Goal: Transaction & Acquisition: Obtain resource

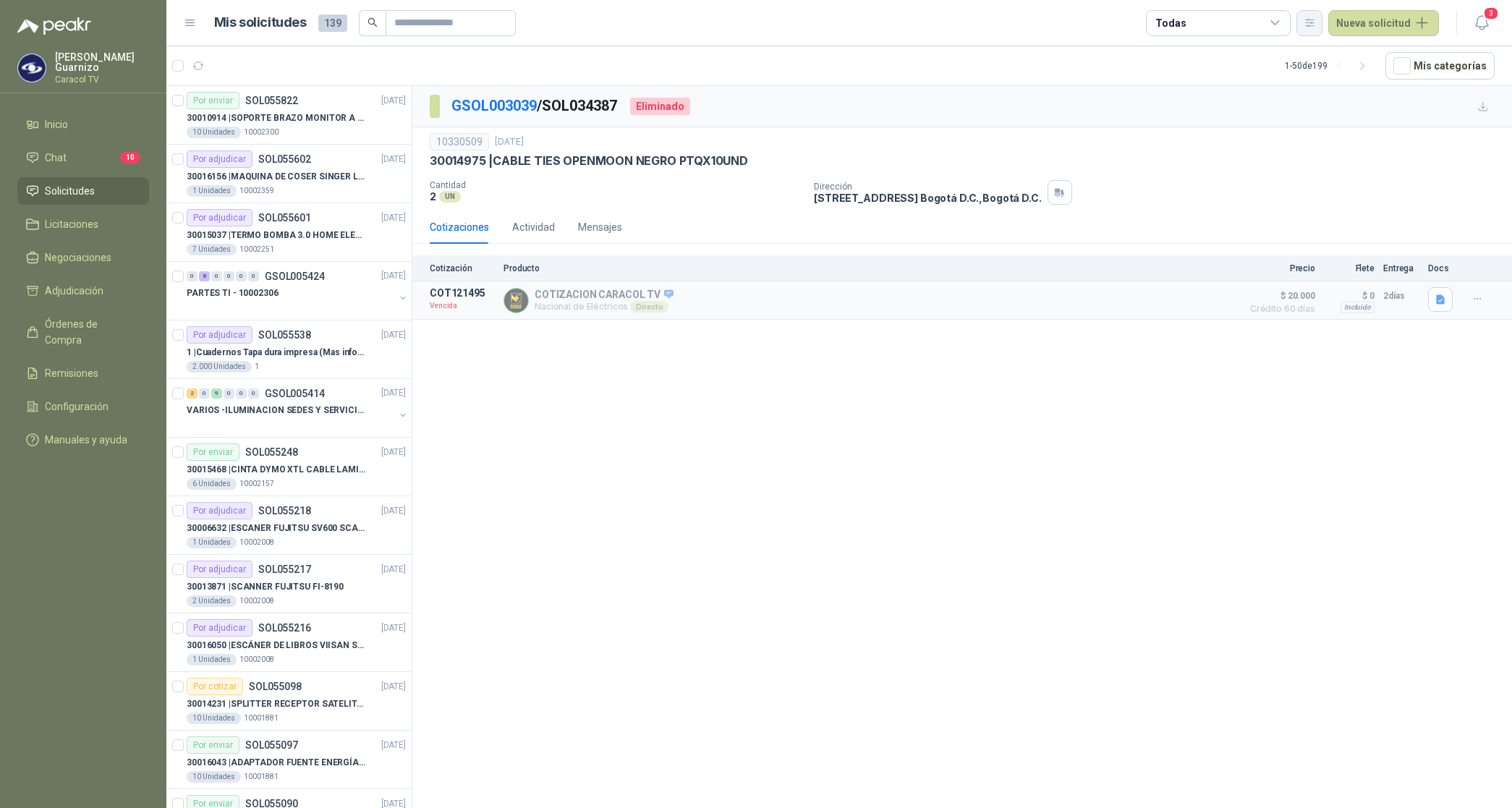
click at [1313, 20] on icon "button" at bounding box center [1309, 22] width 12 height 12
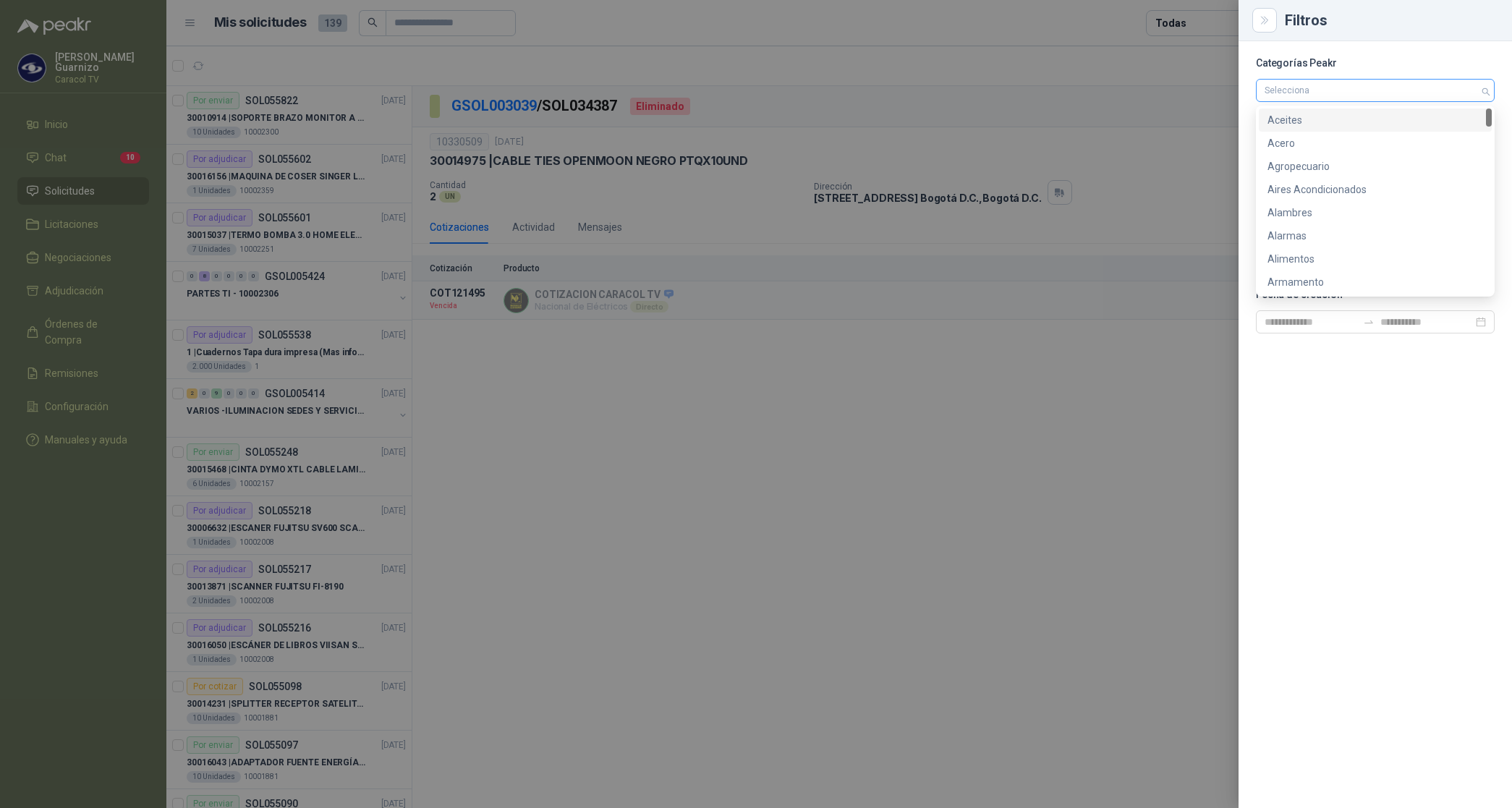
click at [1307, 95] on div at bounding box center [1367, 91] width 218 height 10
click at [1297, 145] on input "search" at bounding box center [1375, 148] width 222 height 22
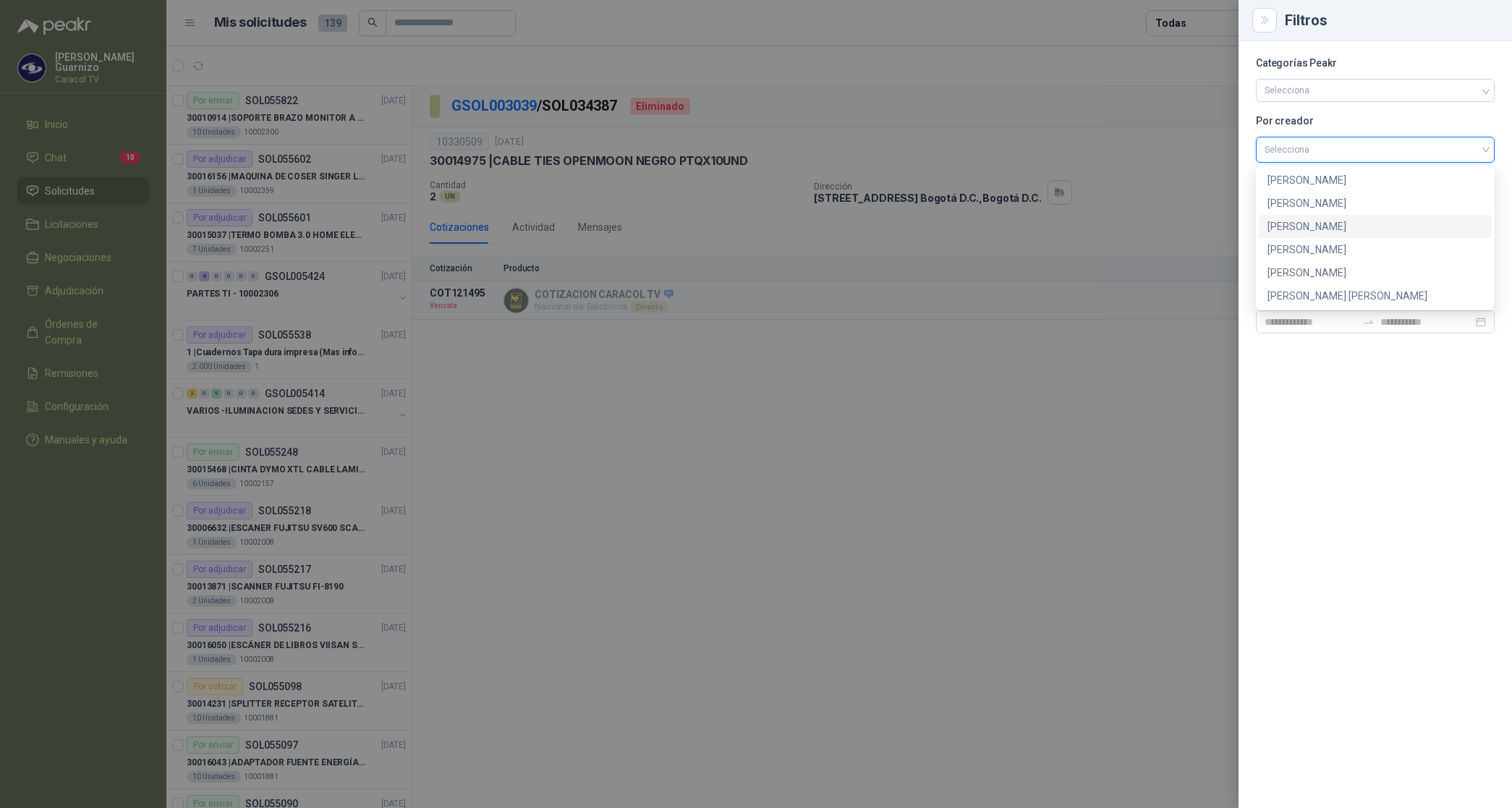
click at [1303, 222] on div "[PERSON_NAME]" at bounding box center [1375, 227] width 215 height 16
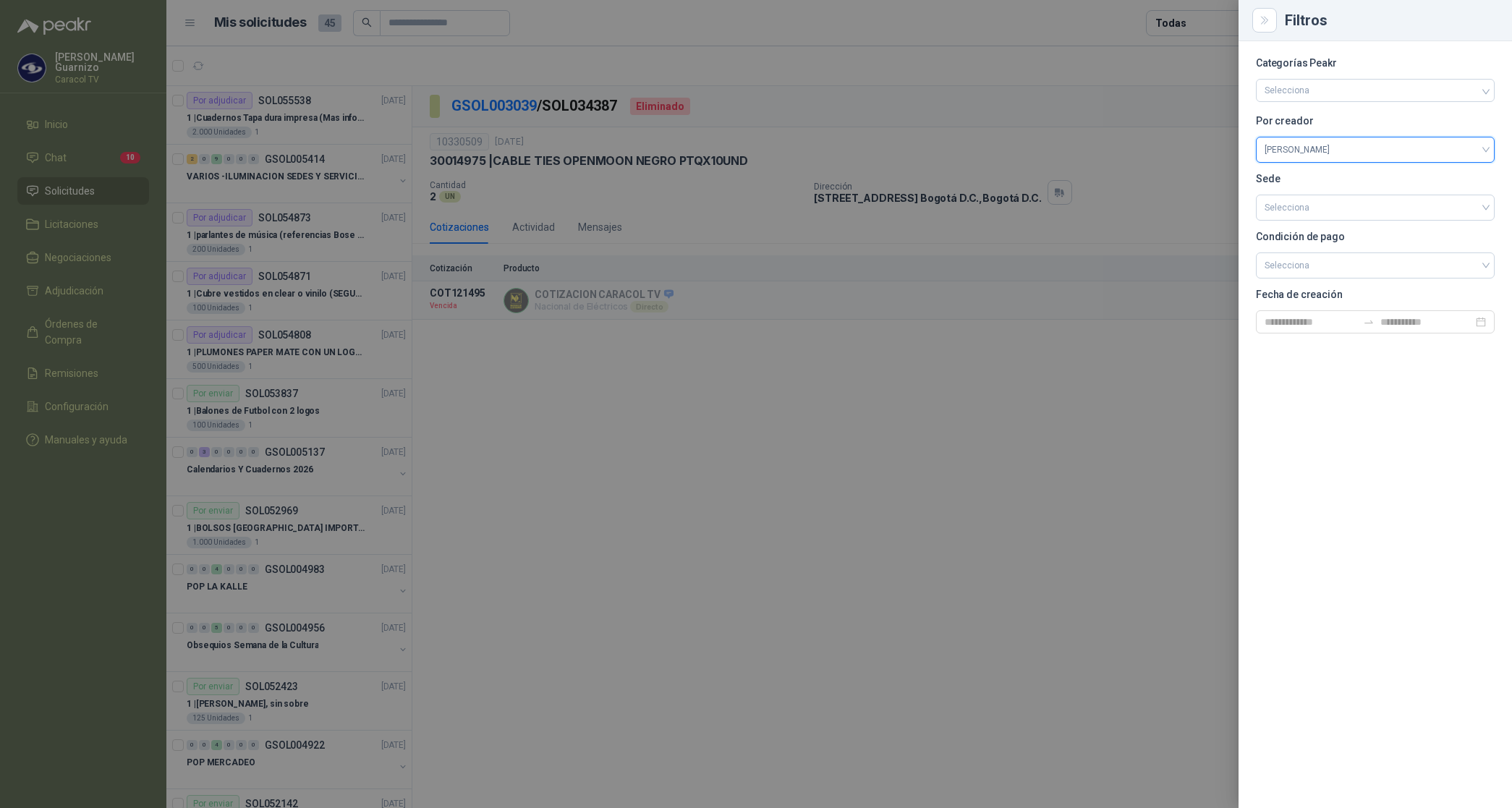
click at [1192, 24] on div at bounding box center [756, 404] width 1512 height 808
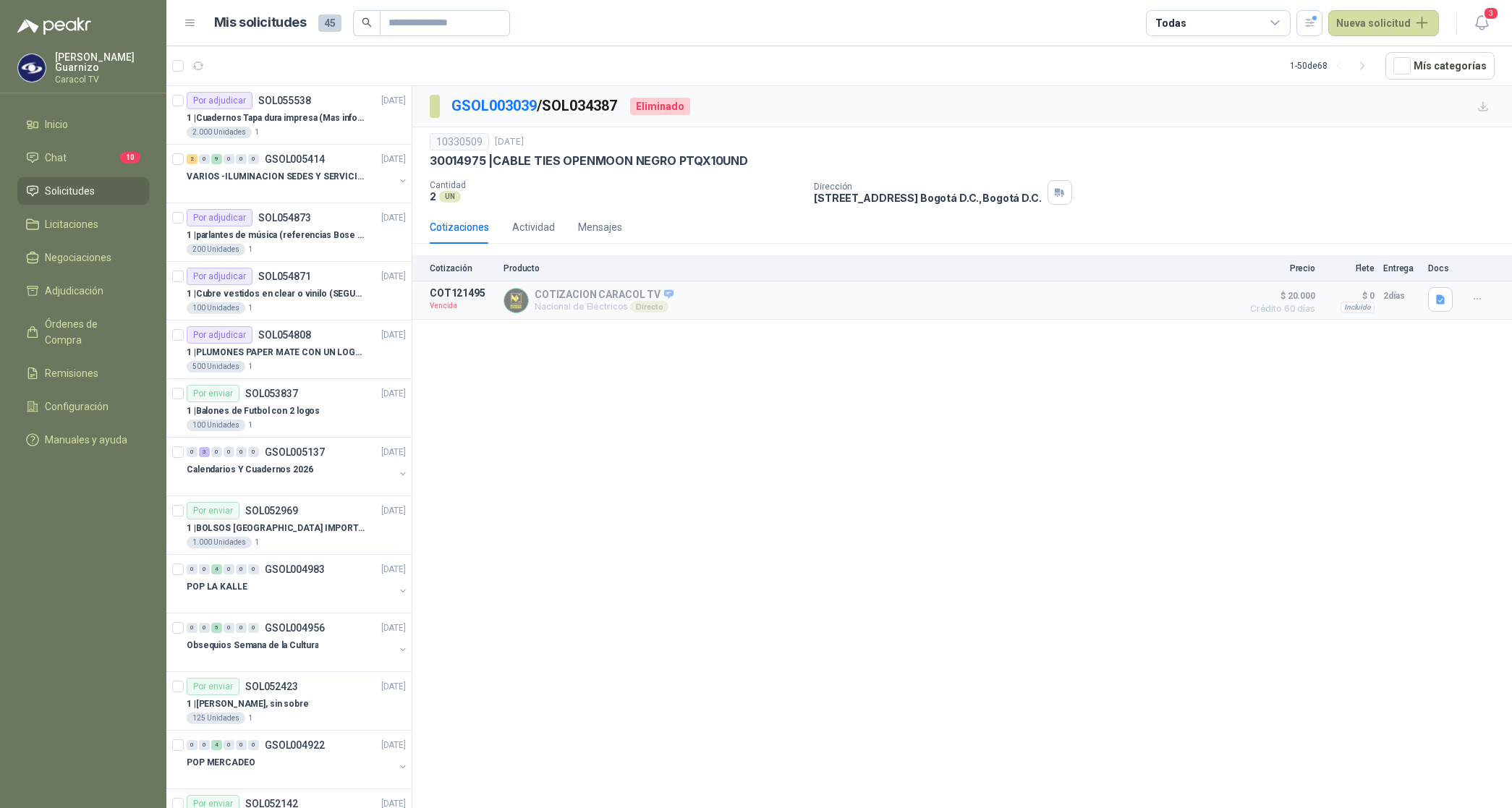
click at [1197, 24] on div "Todas" at bounding box center [1218, 23] width 144 height 26
drag, startPoint x: 1241, startPoint y: 82, endPoint x: 1224, endPoint y: 103, distance: 27.0
click at [1237, 84] on button "2 Por cotizar" at bounding box center [1223, 82] width 132 height 23
click at [1219, 109] on div "9 Por adjudicar" at bounding box center [1201, 108] width 79 height 11
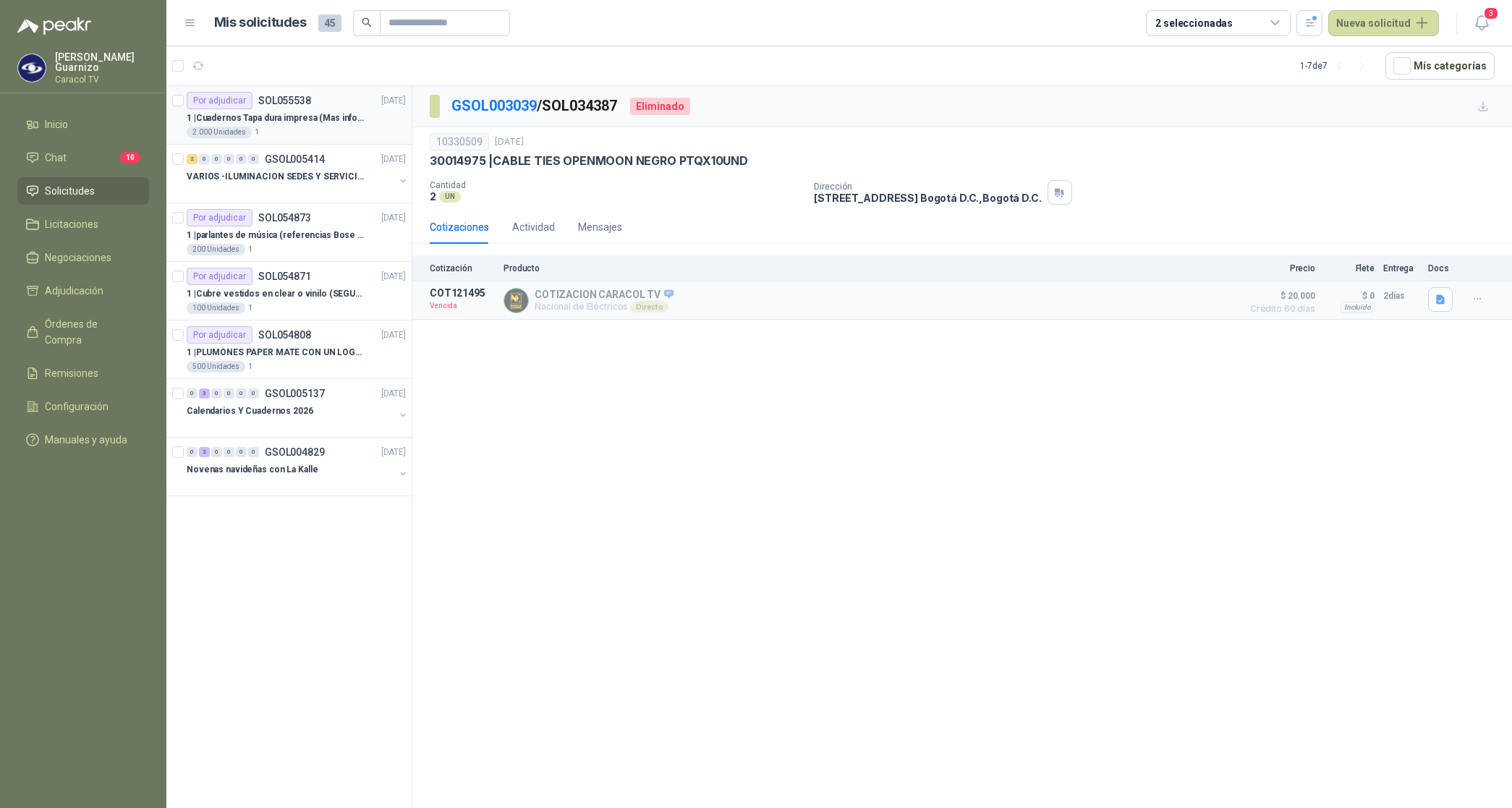
click at [280, 114] on p "1 | Cuadernos Tapa dura impresa (Mas informacion en el adjunto)" at bounding box center [276, 118] width 180 height 14
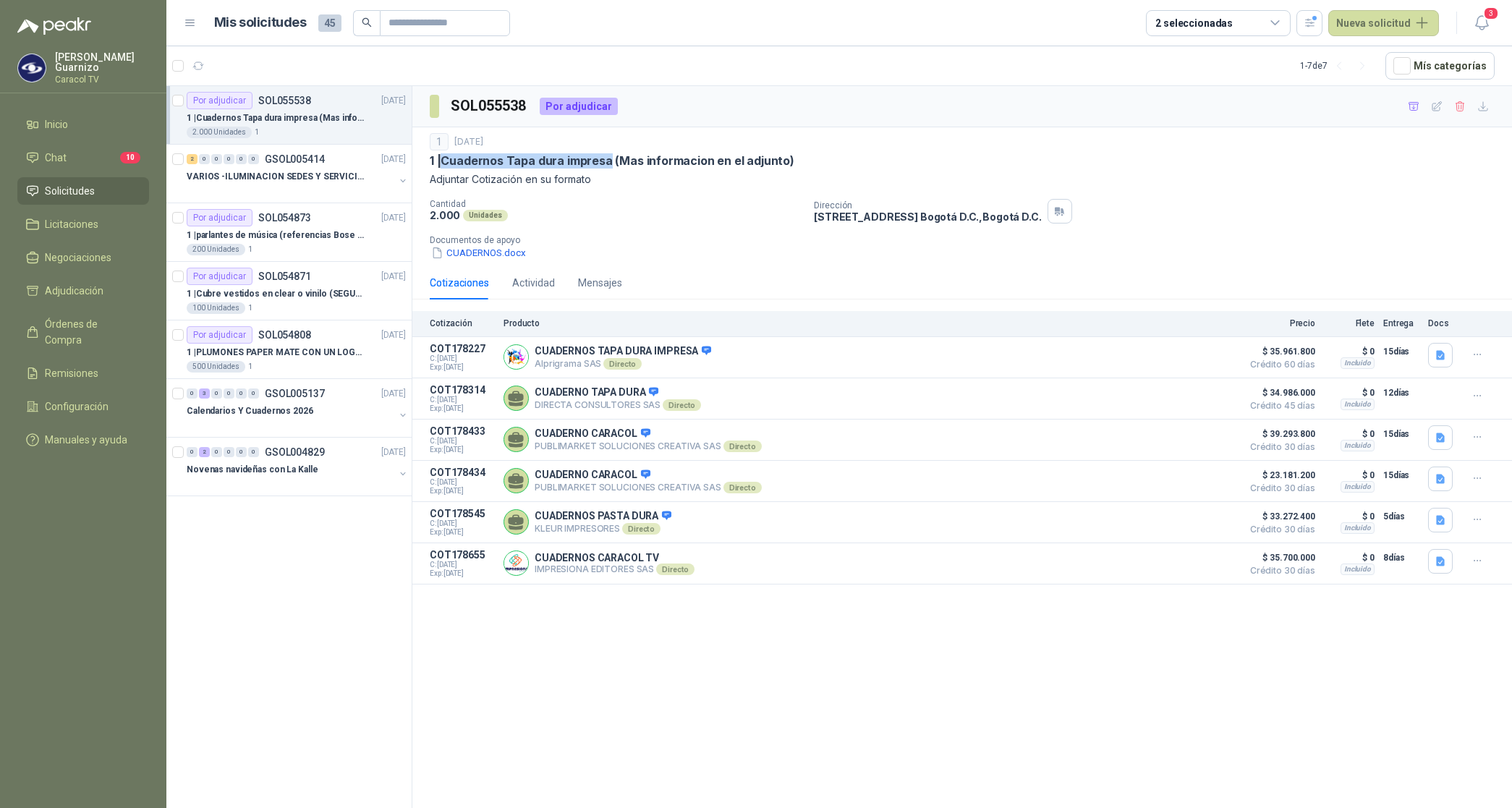
drag, startPoint x: 450, startPoint y: 157, endPoint x: 610, endPoint y: 159, distance: 160.0
click at [610, 159] on p "1 | Cuadernos Tapa dura impresa (Mas informacion en el adjunto)" at bounding box center [611, 161] width 364 height 15
copy p "Cuadernos Tapa dura impresa"
click at [1443, 351] on icon "button" at bounding box center [1440, 355] width 12 height 12
click at [1397, 325] on button "COT 34068 CUADERNOS.pdf" at bounding box center [1373, 324] width 139 height 15
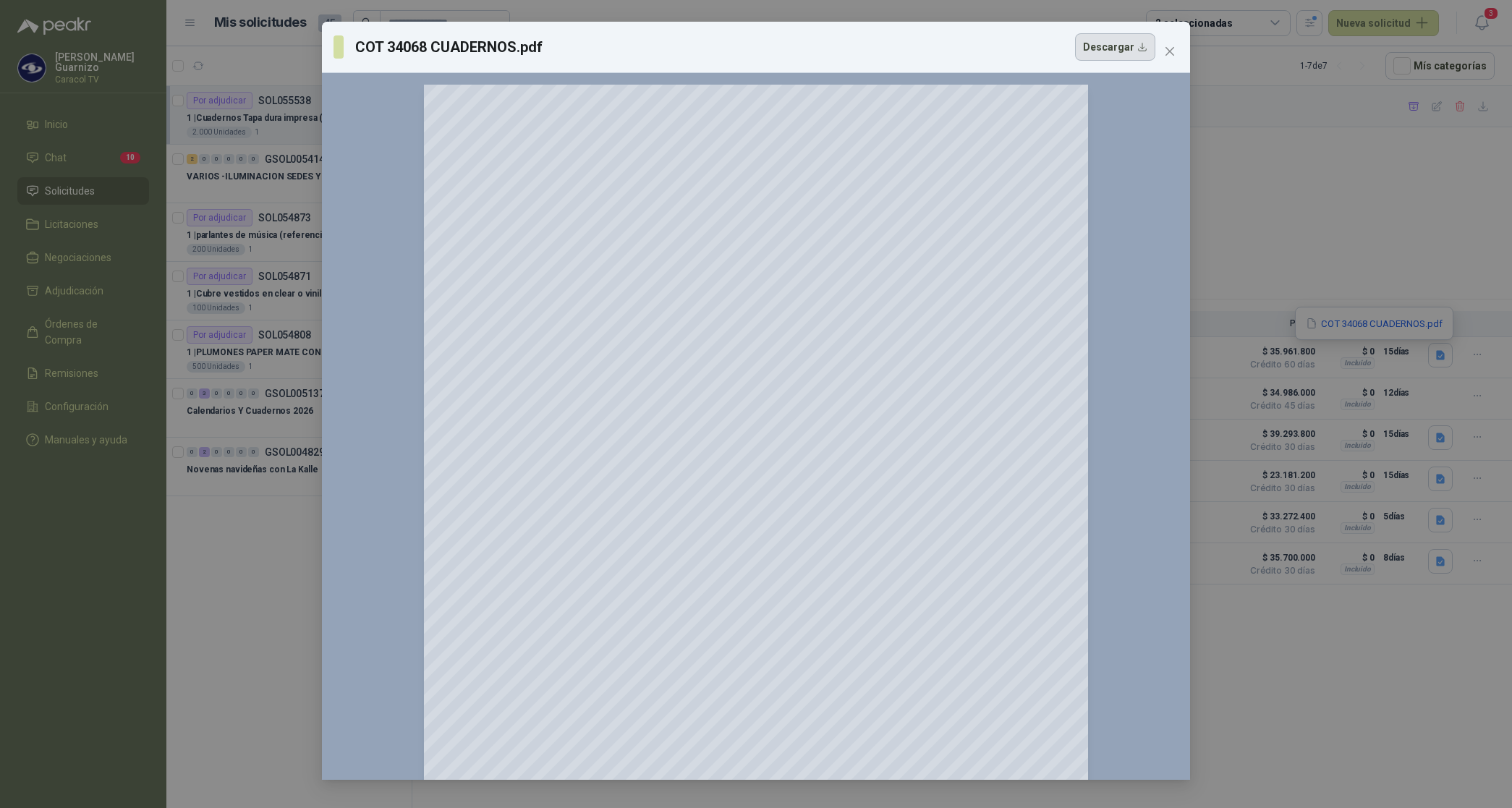
click at [1129, 55] on button "Descargar" at bounding box center [1115, 47] width 81 height 28
drag, startPoint x: 1340, startPoint y: 149, endPoint x: 1400, endPoint y: 239, distance: 108.2
click at [1343, 149] on div "COT 34068 CUADERNOS.pdf Descargar 150 %" at bounding box center [756, 404] width 1512 height 808
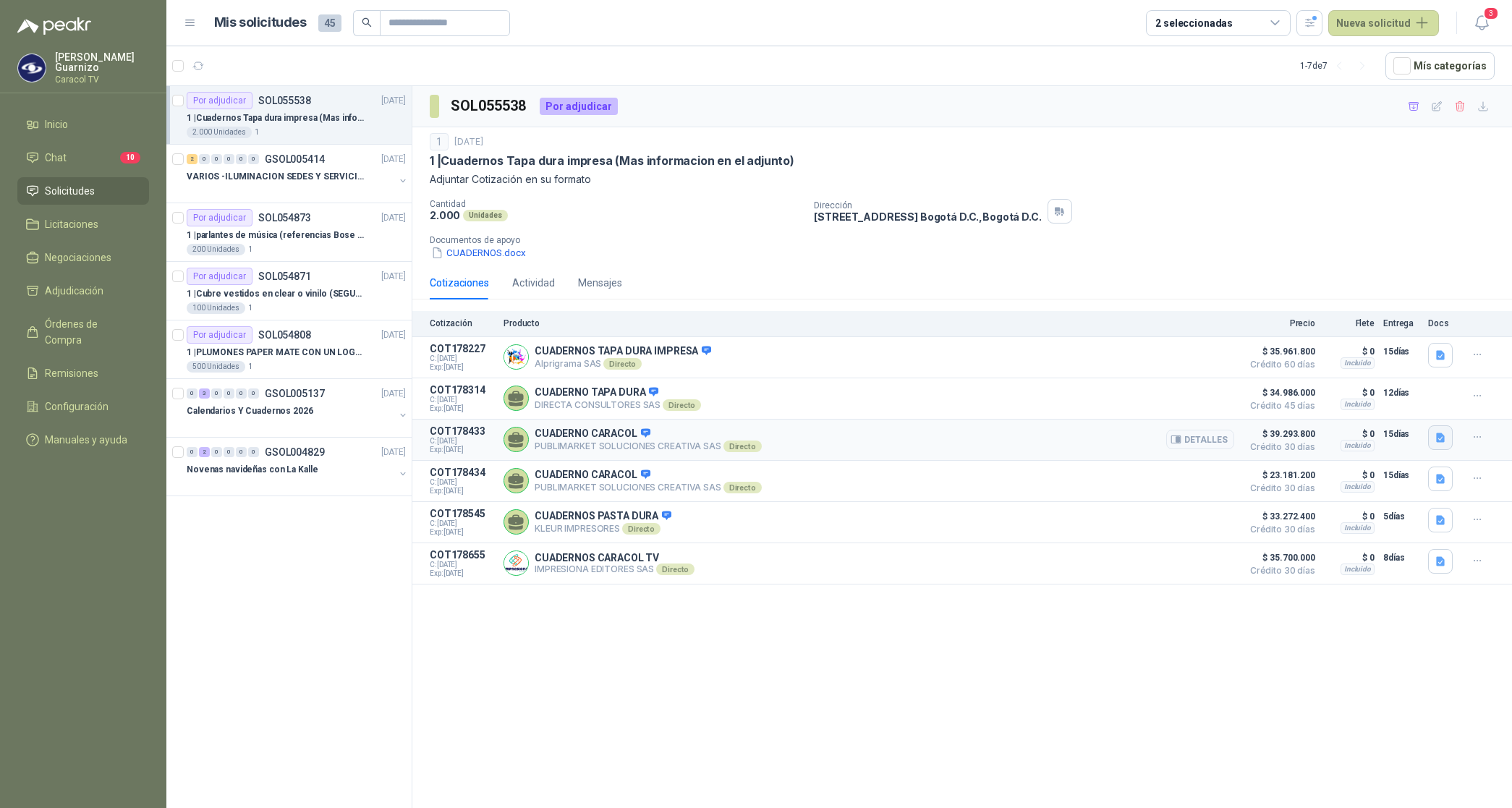
click at [1435, 442] on icon "button" at bounding box center [1440, 438] width 12 height 12
click at [1373, 403] on button "PUBLIMARKET COTIZACION OMG 2793-25 CARACOL-CUADERNOS.pdf" at bounding box center [1284, 408] width 319 height 15
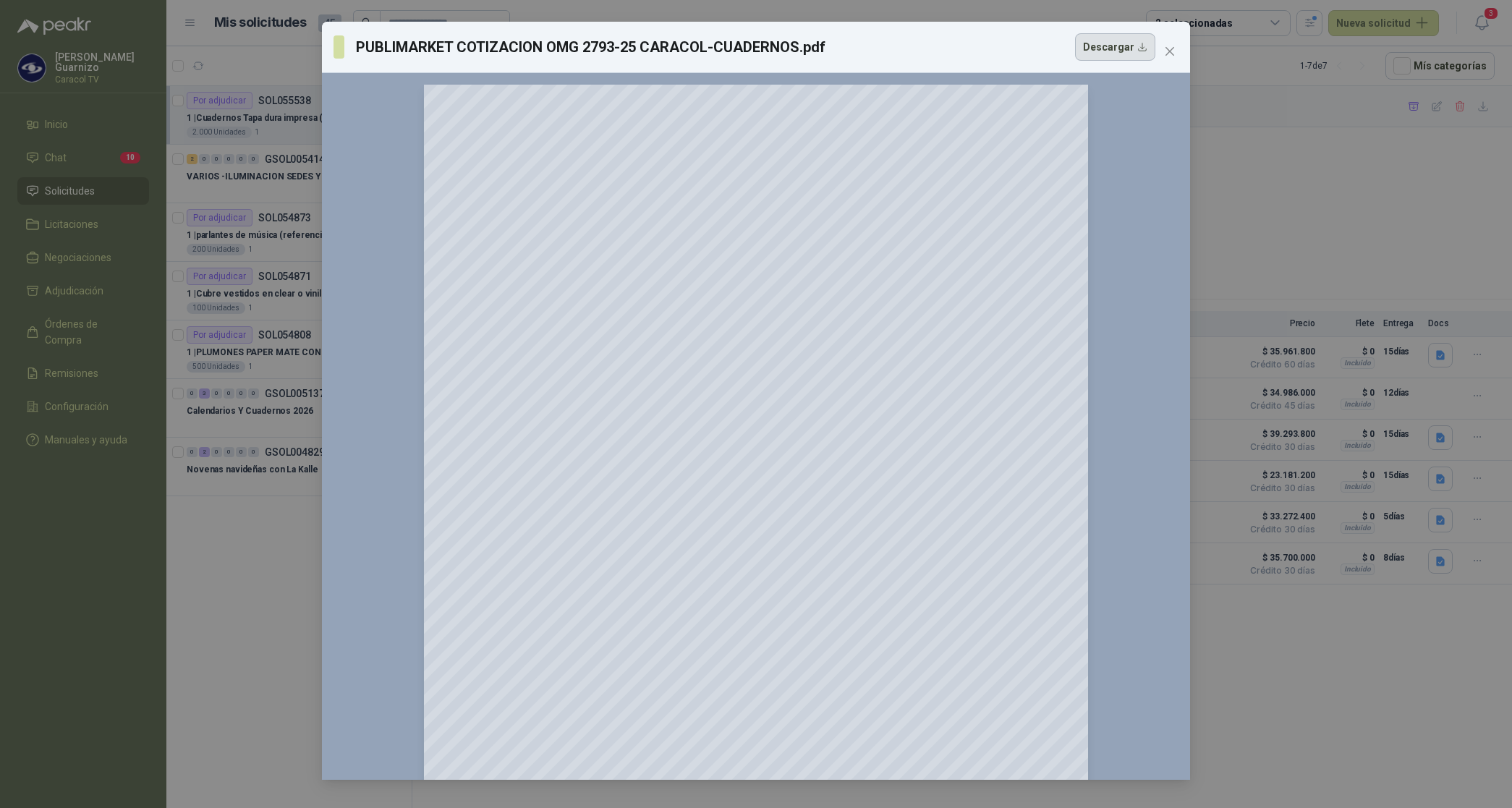
click at [1119, 45] on button "Descargar" at bounding box center [1115, 47] width 81 height 28
click at [1400, 228] on div "PUBLIMARKET COTIZACION OMG 2793-25 CARACOL-CUADERNOS.pdf Descargar 150 %" at bounding box center [756, 404] width 1512 height 808
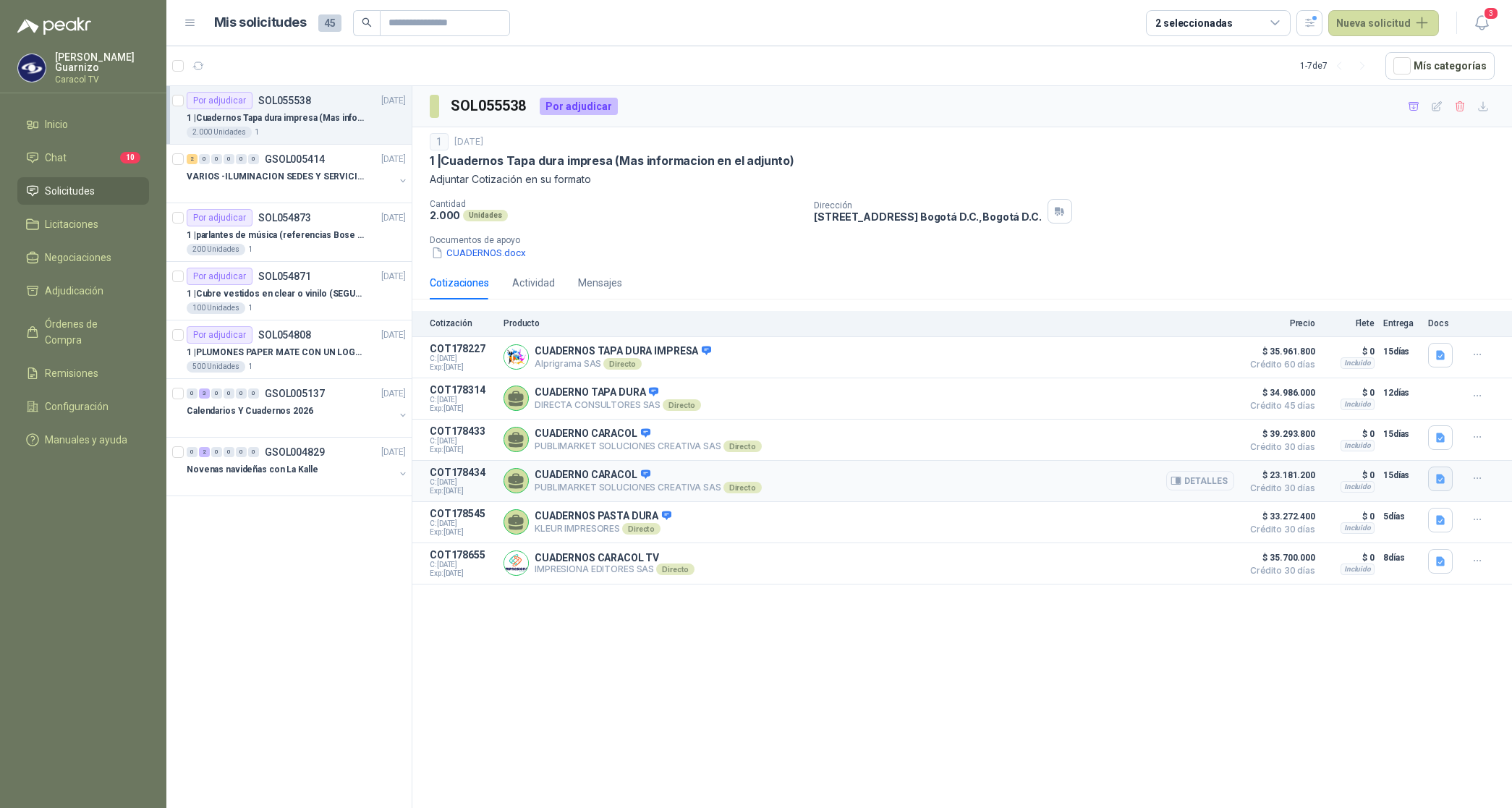
click at [1439, 483] on icon "button" at bounding box center [1440, 479] width 9 height 10
click at [1386, 453] on button "PUBLIMARKET COTIZACION OMG 2793-25 CARACOL-CUADERNOS.pdf" at bounding box center [1284, 451] width 319 height 15
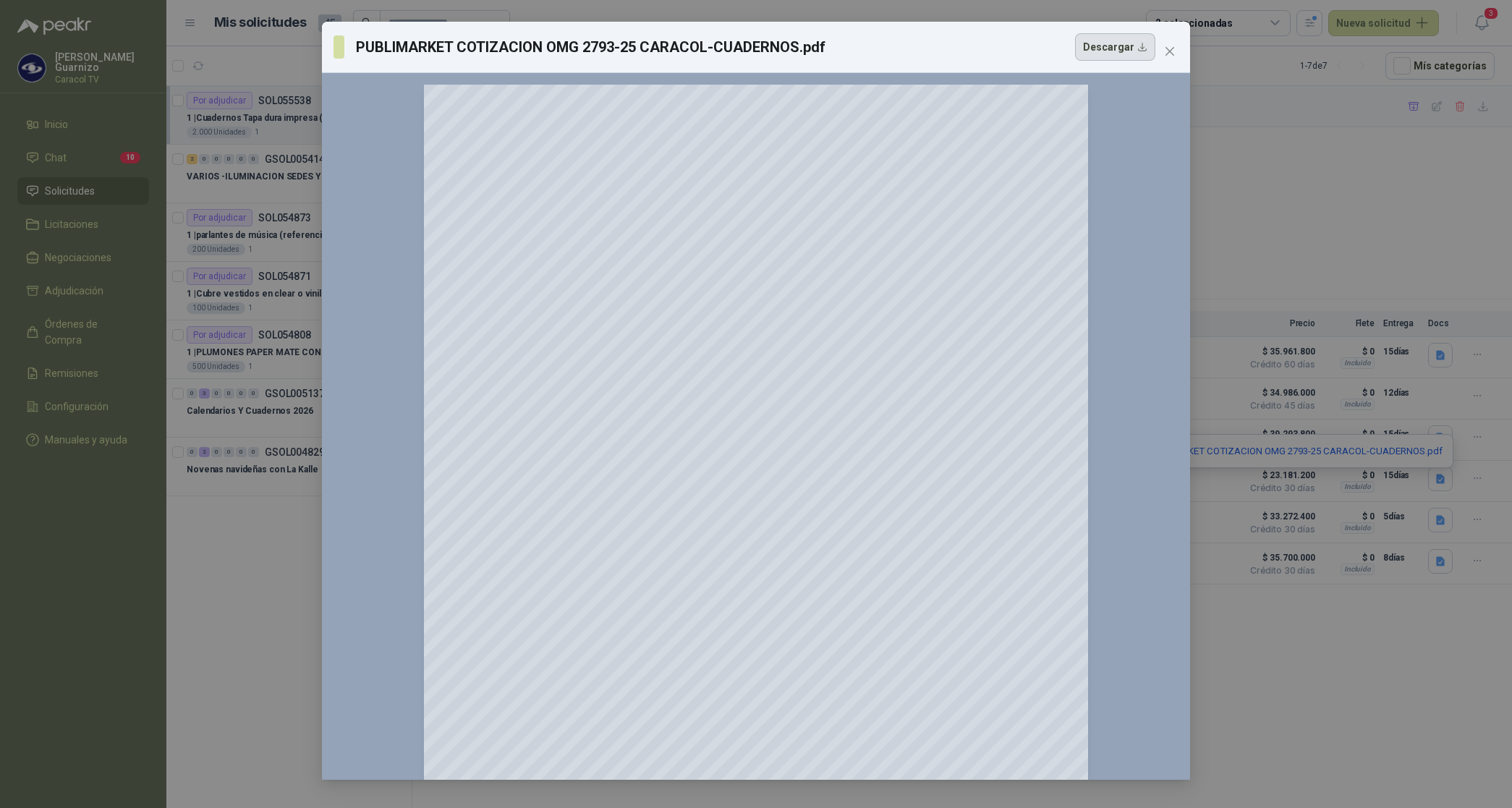
click at [1105, 45] on button "Descargar" at bounding box center [1115, 47] width 81 height 28
click at [1472, 172] on div "PUBLIMARKET COTIZACION OMG 2793-25 CARACOL-CUADERNOS.pdf Descargar 150 %" at bounding box center [756, 404] width 1512 height 808
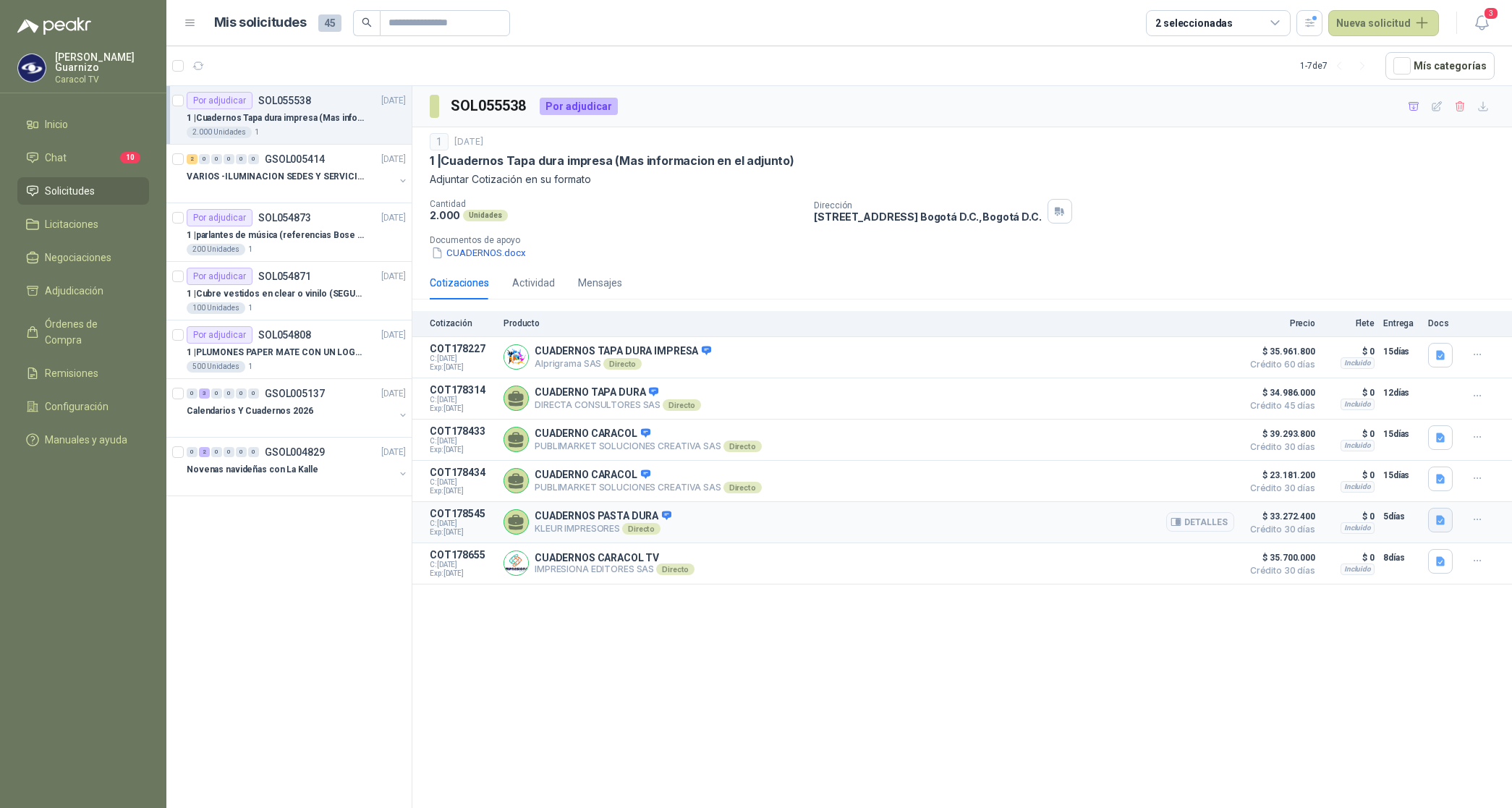
click at [1447, 523] on button "button" at bounding box center [1440, 520] width 24 height 24
click at [1387, 496] on button "Cotizacion13155 (1).pdf" at bounding box center [1382, 493] width 121 height 15
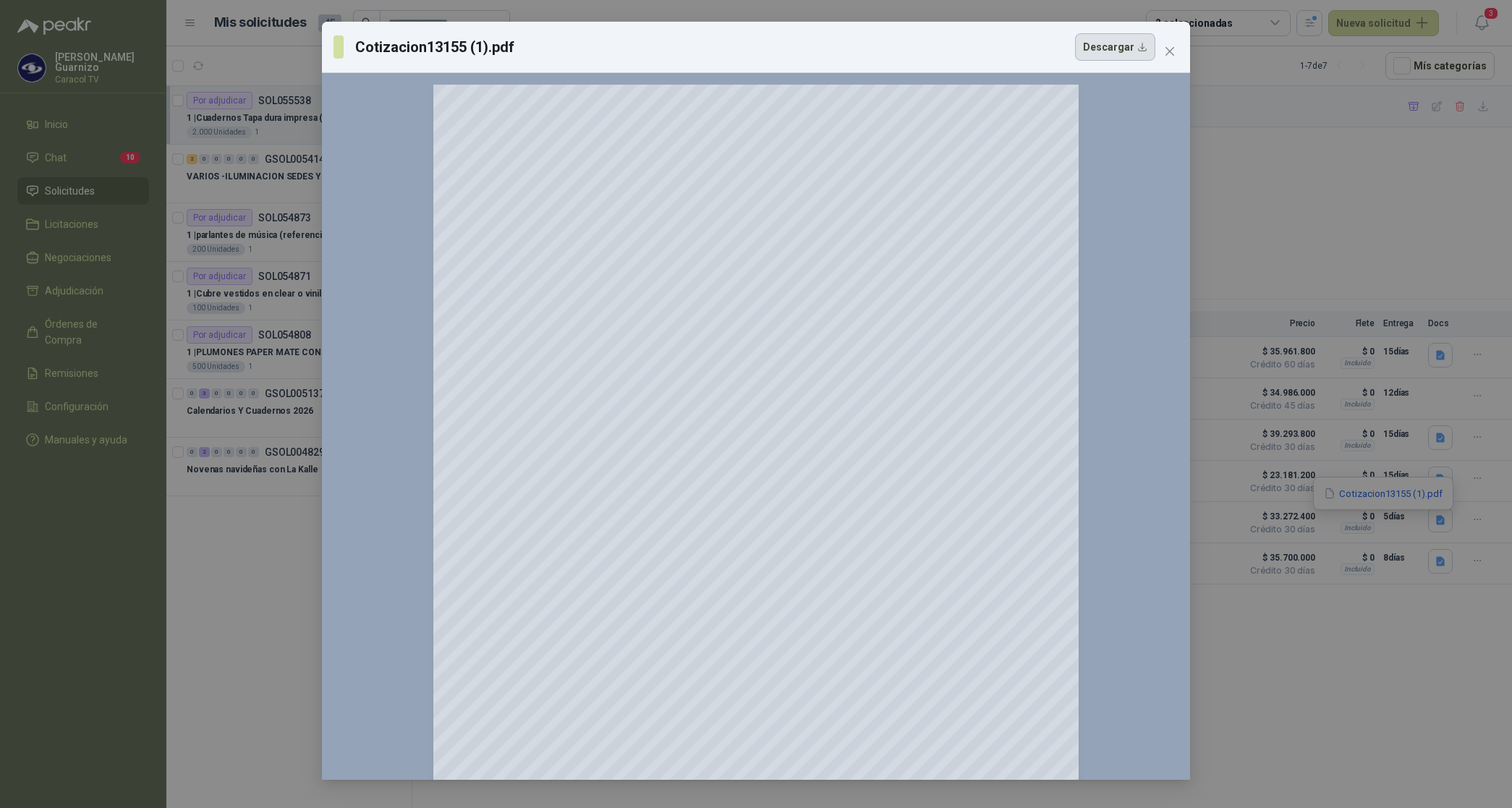
click at [1113, 48] on button "Descargar" at bounding box center [1115, 47] width 81 height 28
click at [1470, 161] on div "Cotizacion13155 (1).pdf Descargar 150 %" at bounding box center [756, 404] width 1512 height 808
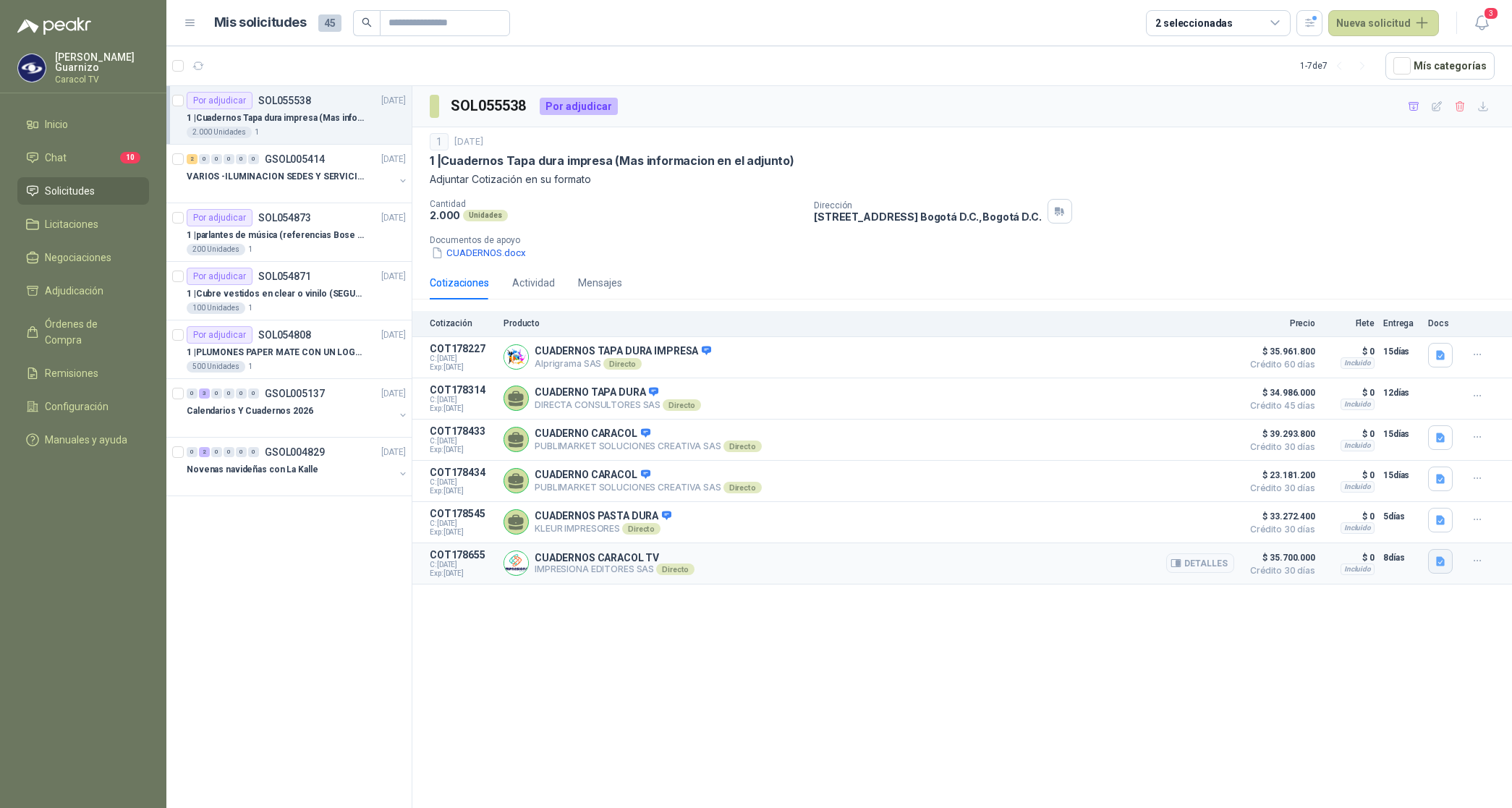
click at [1444, 566] on icon "button" at bounding box center [1440, 561] width 9 height 10
click at [1366, 533] on button "CT 4102 CUADERNOS-CARACOL TV [DATE].pdf" at bounding box center [1334, 536] width 218 height 15
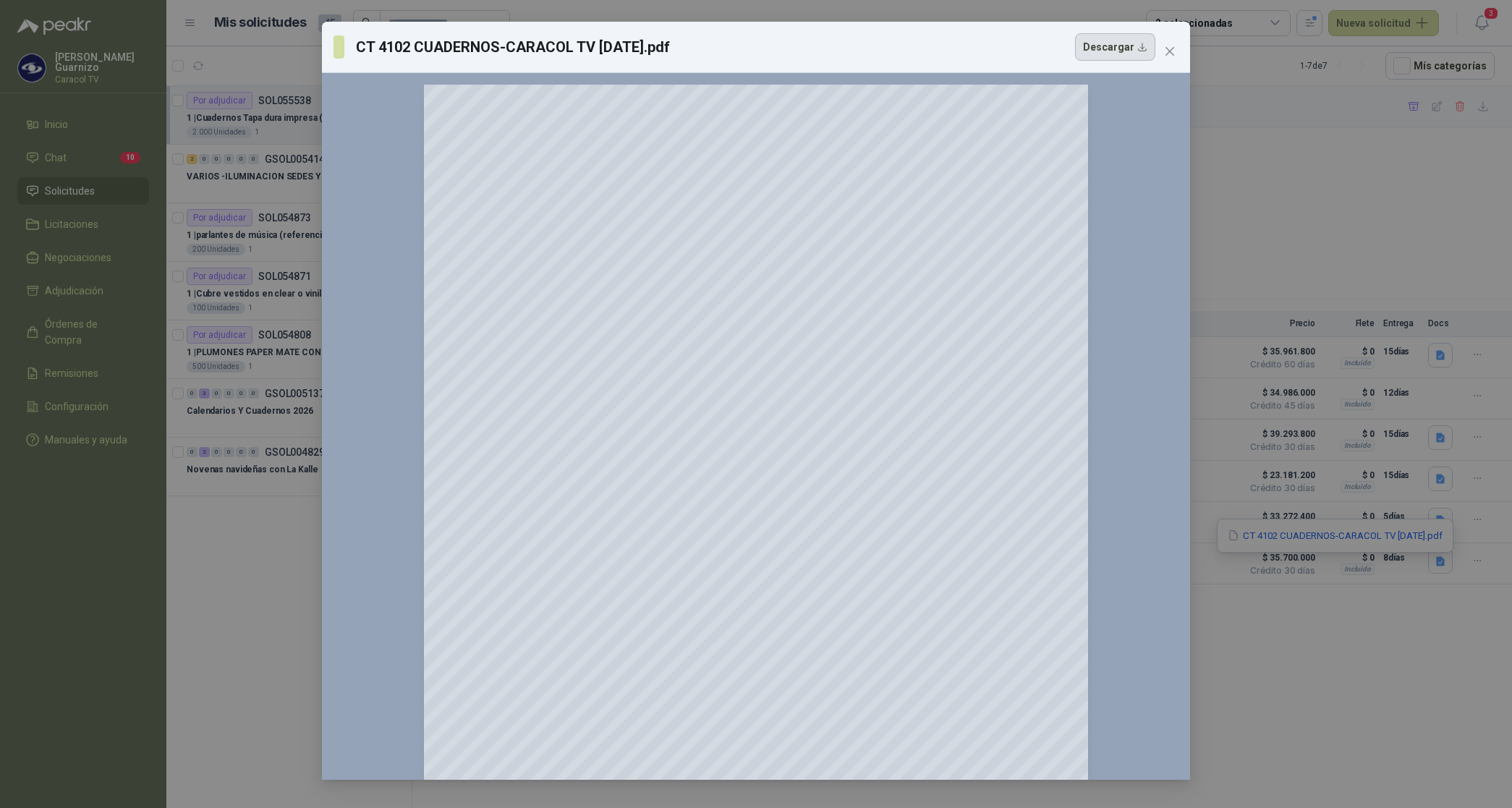
click at [1094, 49] on button "Descargar" at bounding box center [1115, 47] width 81 height 28
click at [1455, 161] on div "CT 4102 CUADERNOS-CARACOL TV [DATE].pdf Descargar 150 %" at bounding box center [756, 404] width 1512 height 808
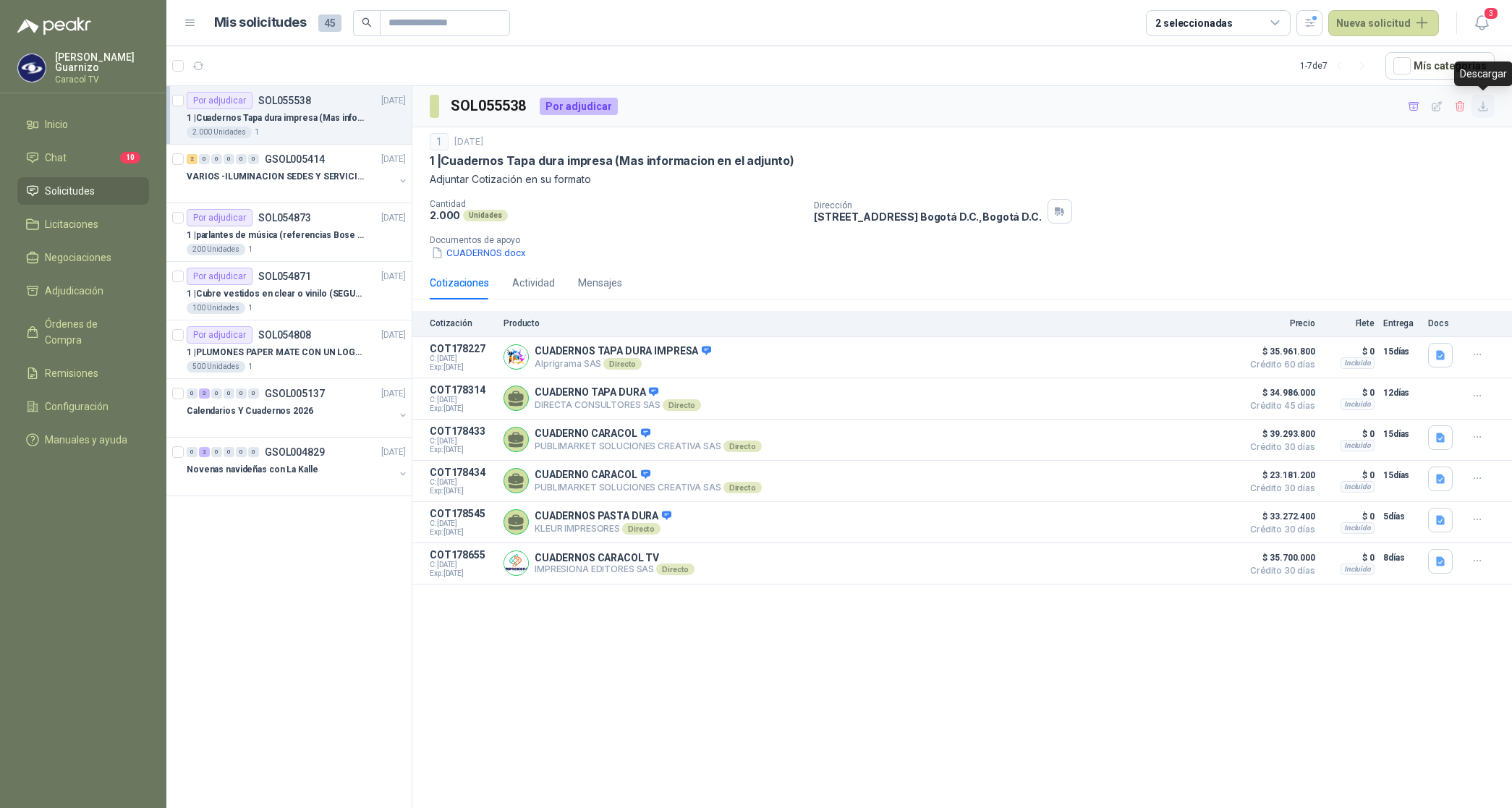
click at [1483, 109] on icon "button" at bounding box center [1483, 106] width 12 height 12
